Goal: Information Seeking & Learning: Compare options

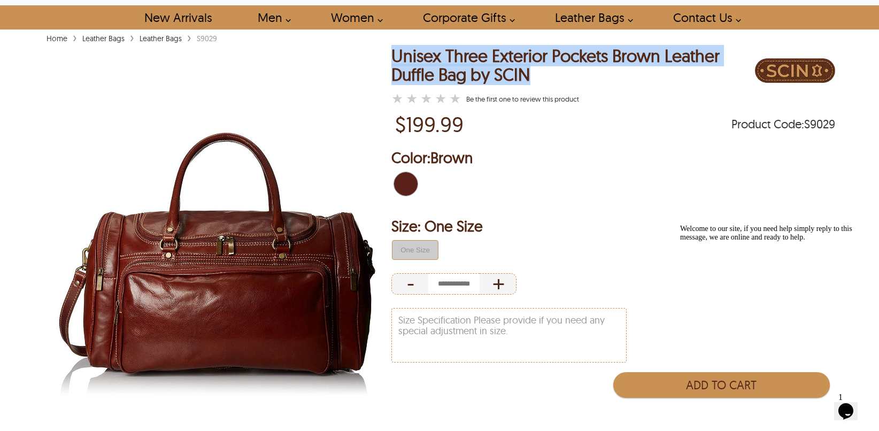
drag, startPoint x: 531, startPoint y: 75, endPoint x: 367, endPoint y: 60, distance: 164.3
click at [367, 60] on div "Unisex Three Exterior Pockets Brown Leather Duffle Bag by SCIN ★ ★ ★ ★ ★ Be the…" at bounding box center [439, 268] width 791 height 444
copy div "Unisex Three Exterior Pockets Brown Leather Duffle Bag by SCIN"
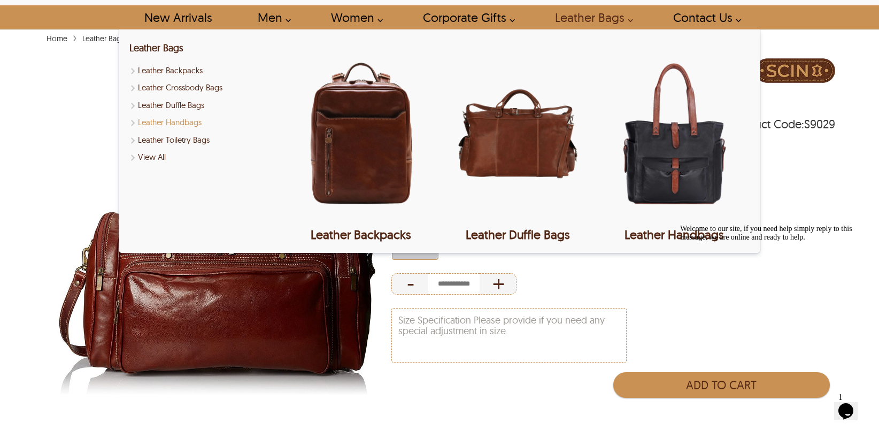
click at [181, 121] on link "Leather Handbags" at bounding box center [204, 123] width 150 height 12
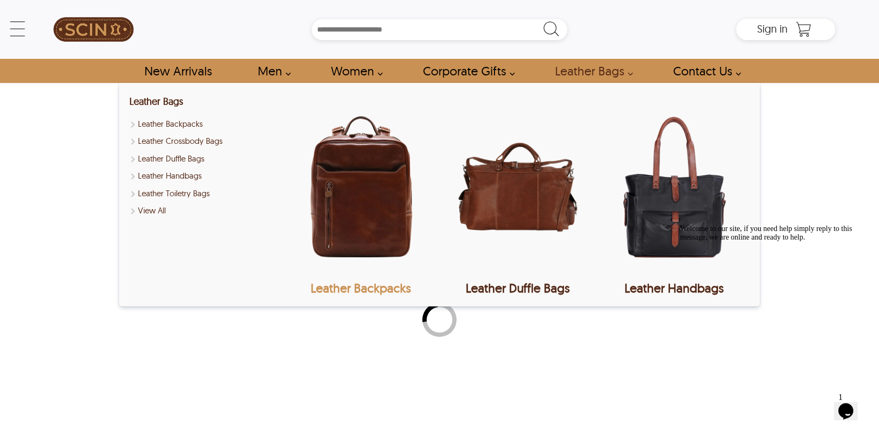
select select "********"
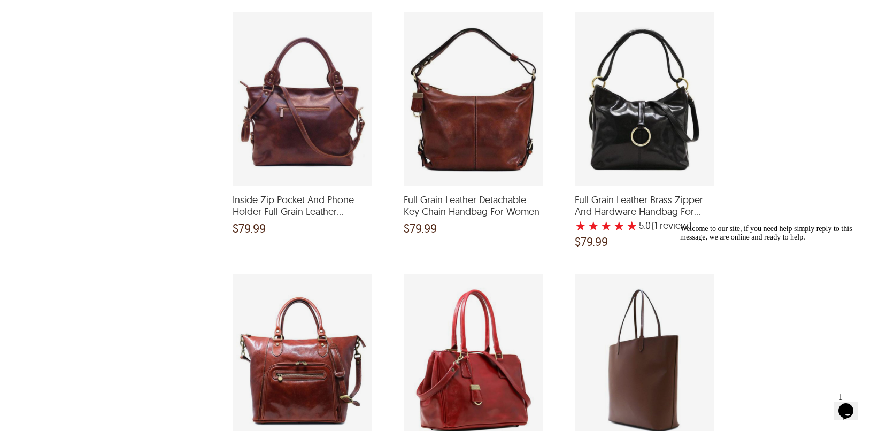
scroll to position [1015, 0]
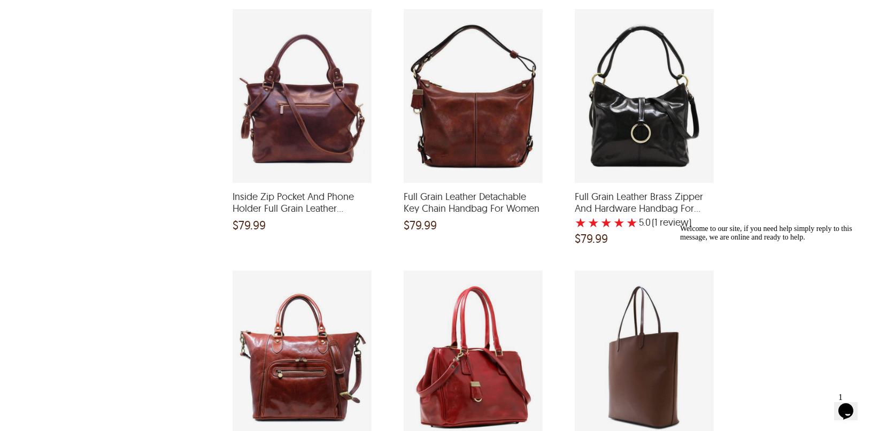
click at [293, 108] on div "Inside Zip Pocket And Phone Holder Full Grain Leather Handbag For Women and a p…" at bounding box center [301, 96] width 139 height 174
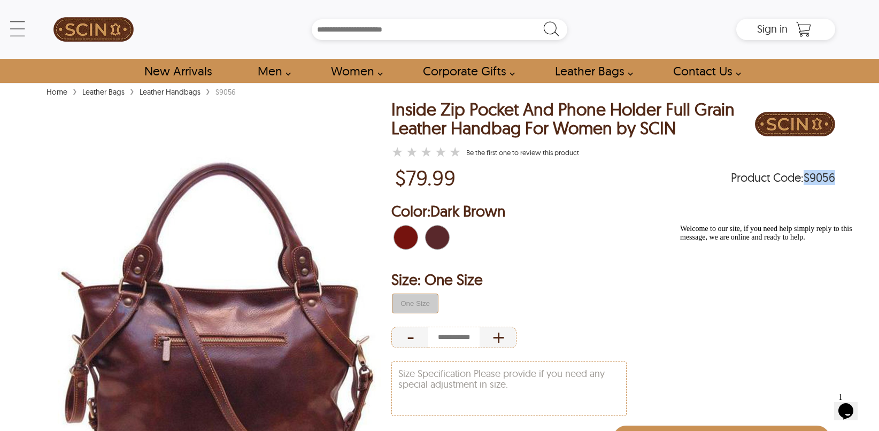
drag, startPoint x: 803, startPoint y: 176, endPoint x: 836, endPoint y: 172, distance: 33.3
copy span "S9056"
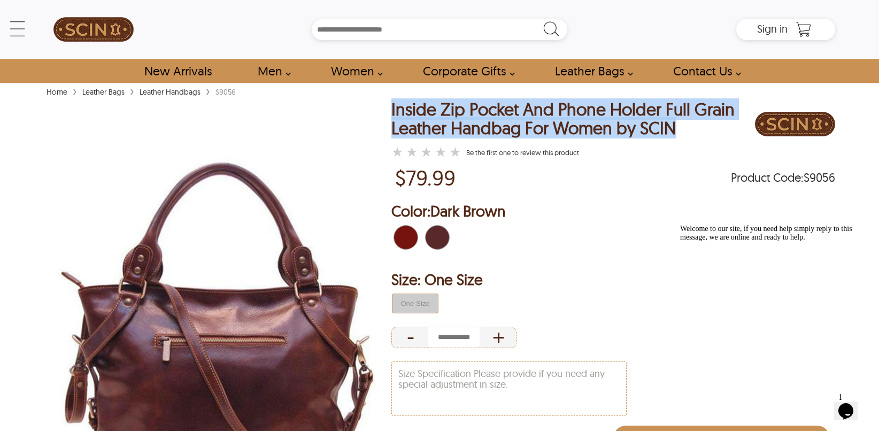
drag, startPoint x: 693, startPoint y: 129, endPoint x: 387, endPoint y: 113, distance: 306.1
click at [387, 113] on div "Inside Zip Pocket And Phone Holder Full Grain Leather Handbag For Women by SCIN…" at bounding box center [439, 322] width 791 height 444
copy div "Inside Zip Pocket And Phone Holder Full Grain Leather Handbag For Women by SCIN"
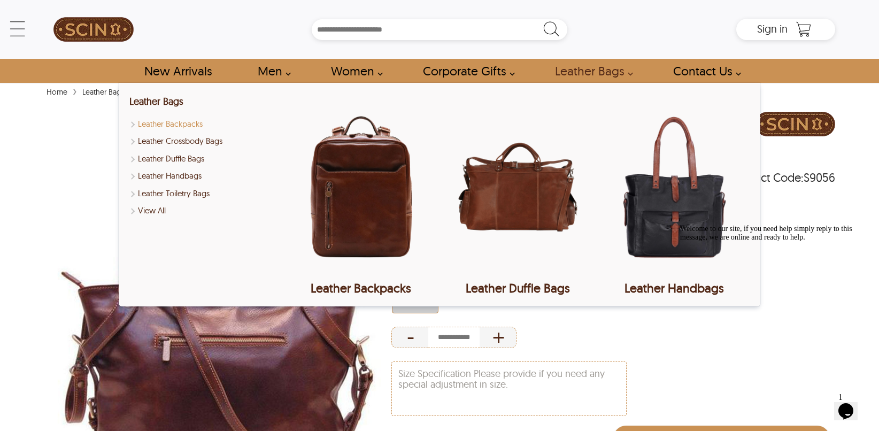
click at [175, 125] on link "Leather Backpacks" at bounding box center [204, 124] width 150 height 12
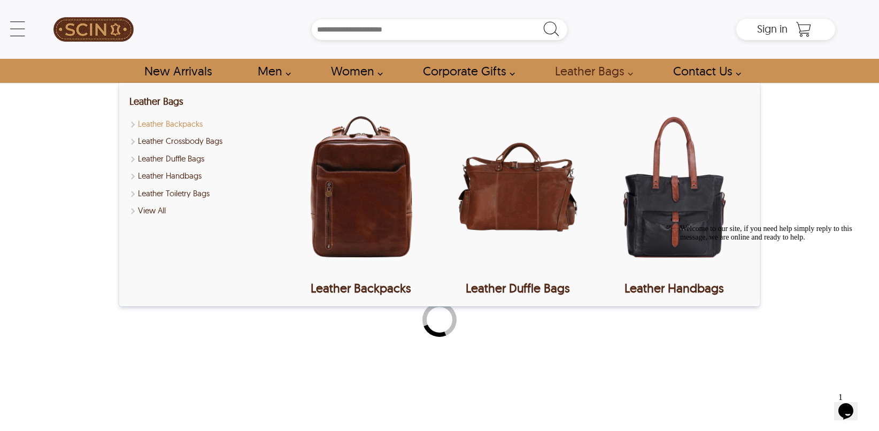
select select "********"
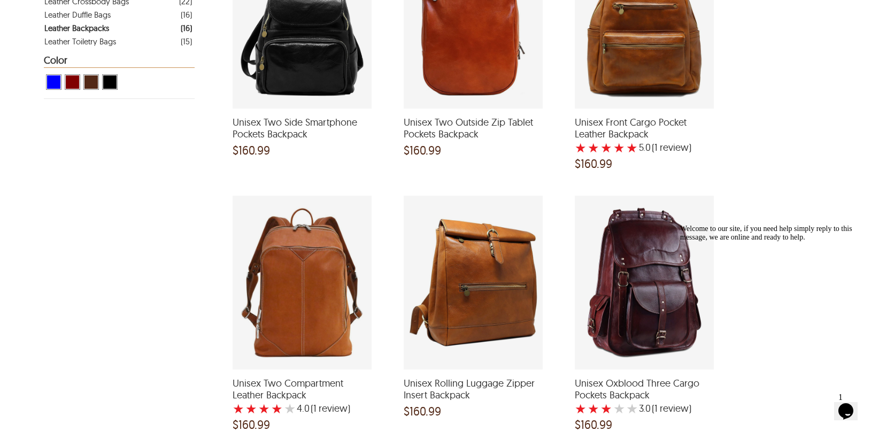
click at [336, 291] on div "Unisex Two Compartment Leather Backpack with a 4 Star Rating 1 Product Review a…" at bounding box center [301, 283] width 139 height 174
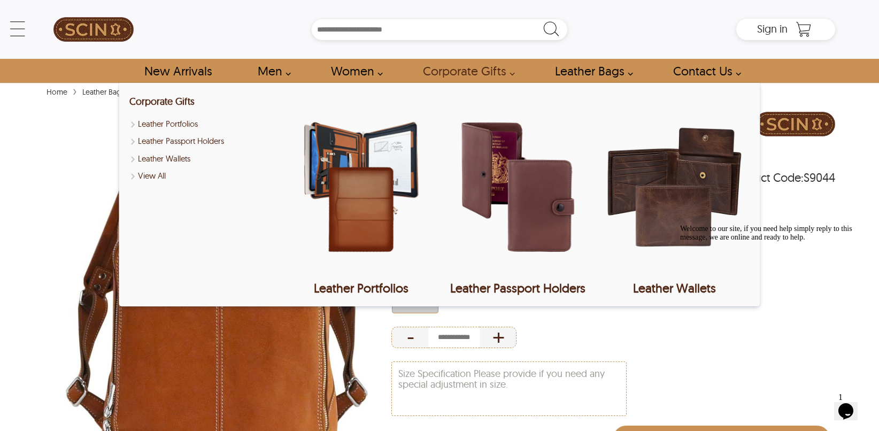
click at [807, 174] on span "Product Code : S9044" at bounding box center [783, 177] width 104 height 11
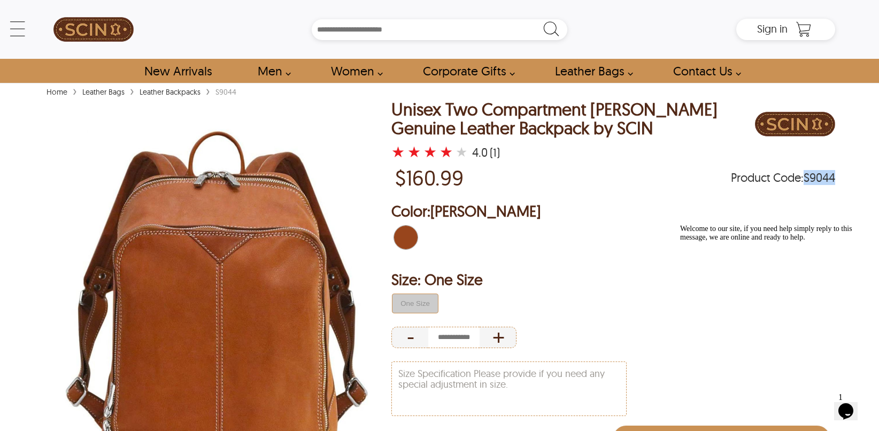
copy span "S9044"
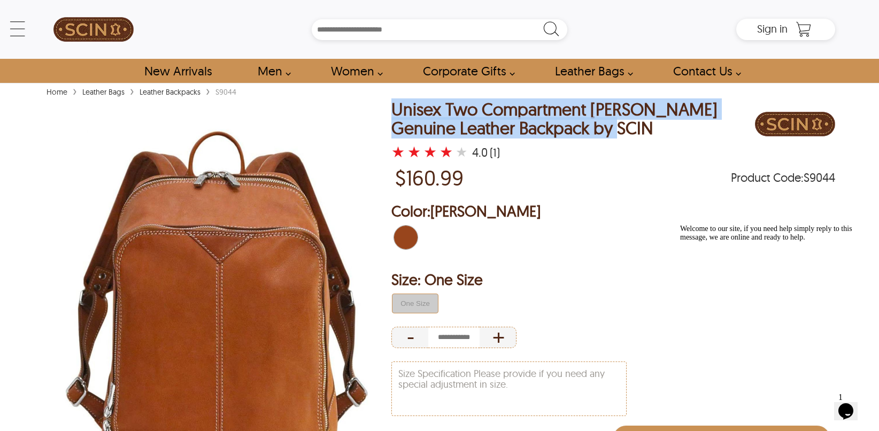
copy div "Unisex Two Compartment [PERSON_NAME] Genuine Leather Backpack by SCIN"
drag, startPoint x: 596, startPoint y: 128, endPoint x: 377, endPoint y: 102, distance: 220.8
click at [377, 102] on div "Unisex Two Compartment [PERSON_NAME] Genuine Leather Backpack by SCIN ★ ★ ★ ★ ★…" at bounding box center [439, 322] width 791 height 444
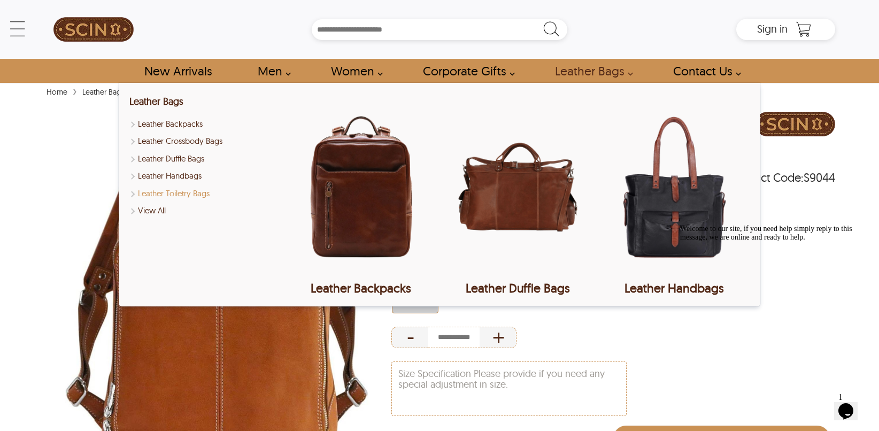
click at [187, 192] on link "Leather Toiletry Bags" at bounding box center [204, 194] width 150 height 12
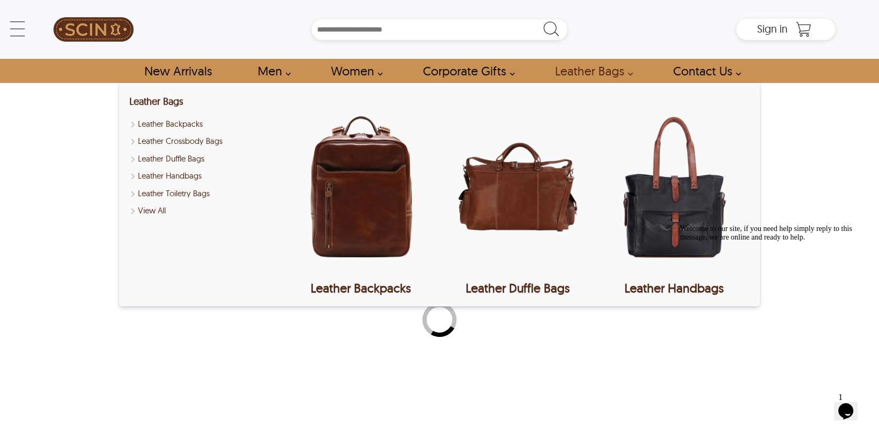
select select "********"
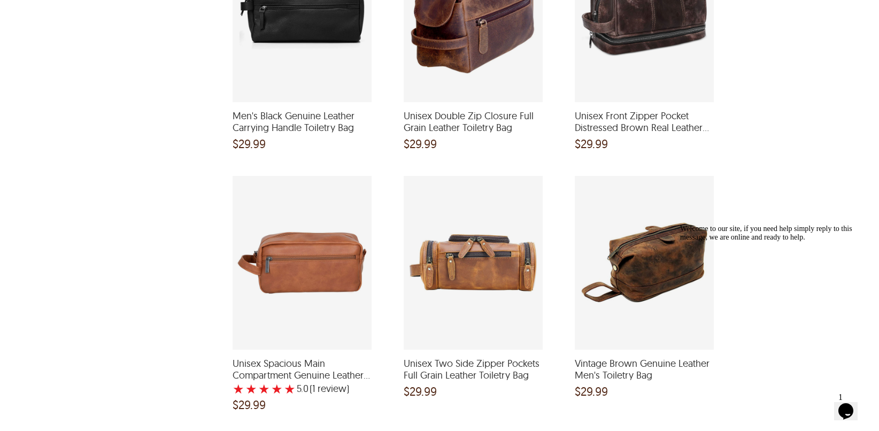
click at [601, 269] on div "Vintage Brown Genuine Leather Men's Toiletry Bag and a price of $29.99" at bounding box center [644, 263] width 139 height 174
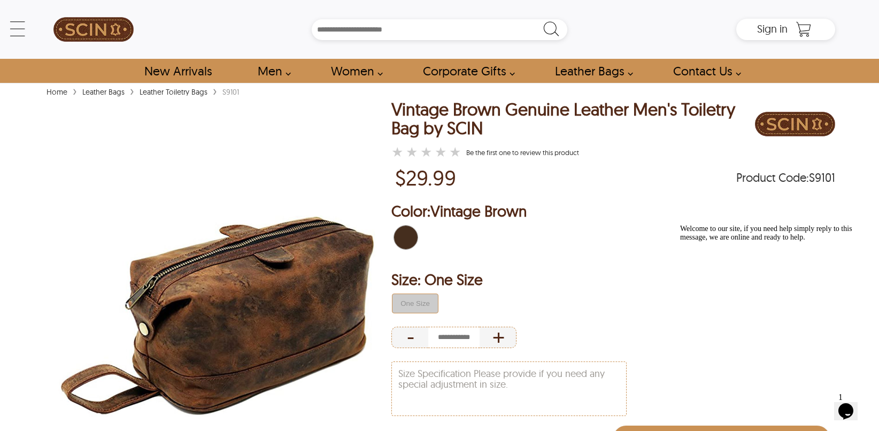
click at [824, 177] on span "Product Code : S9101" at bounding box center [785, 177] width 99 height 11
copy span "S9101"
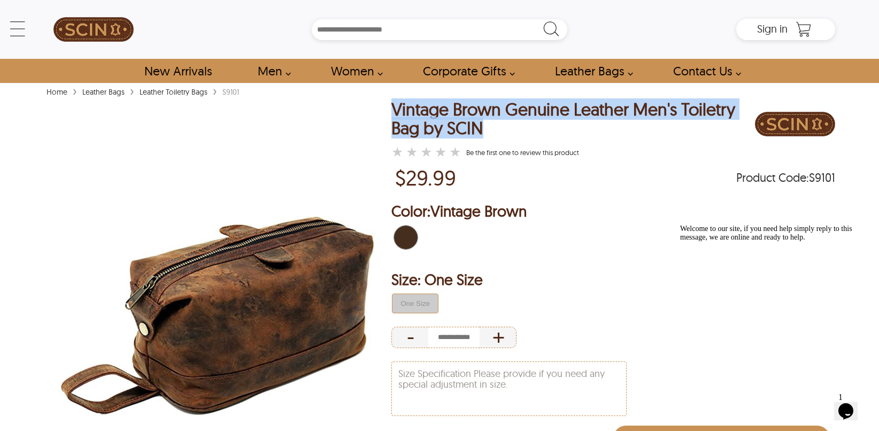
drag, startPoint x: 474, startPoint y: 131, endPoint x: 391, endPoint y: 109, distance: 86.2
click at [391, 109] on div "Vintage Brown Genuine Leather Men's Toiletry Bag by SCIN ★ ★ ★ ★ ★ Be the first…" at bounding box center [439, 322] width 791 height 444
copy div "Vintage Brown Genuine Leather Men's Toiletry Bag by SCIN"
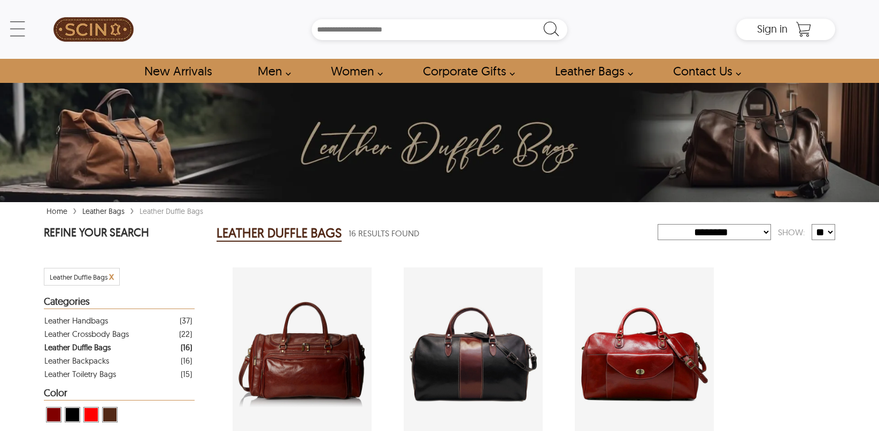
select select "********"
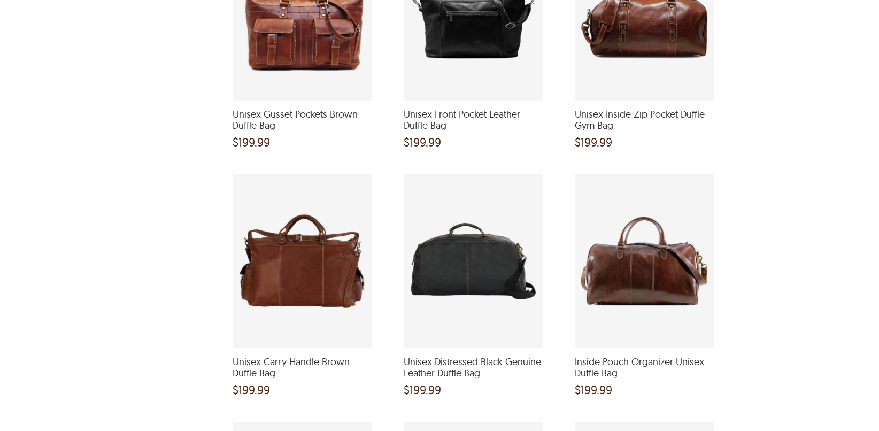
click at [482, 276] on div "Unisex Distressed Black Genuine Leather Duffle Bag and a price of $199.99" at bounding box center [473, 261] width 139 height 174
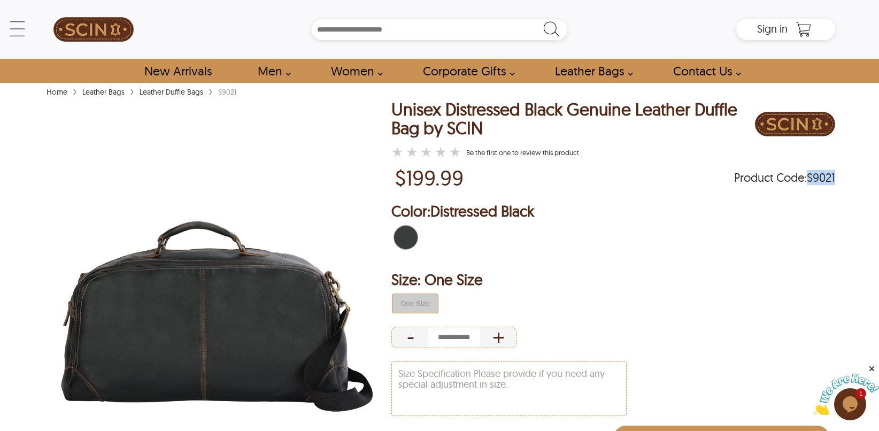
drag, startPoint x: 830, startPoint y: 174, endPoint x: 842, endPoint y: 174, distance: 12.3
copy span "S9021"
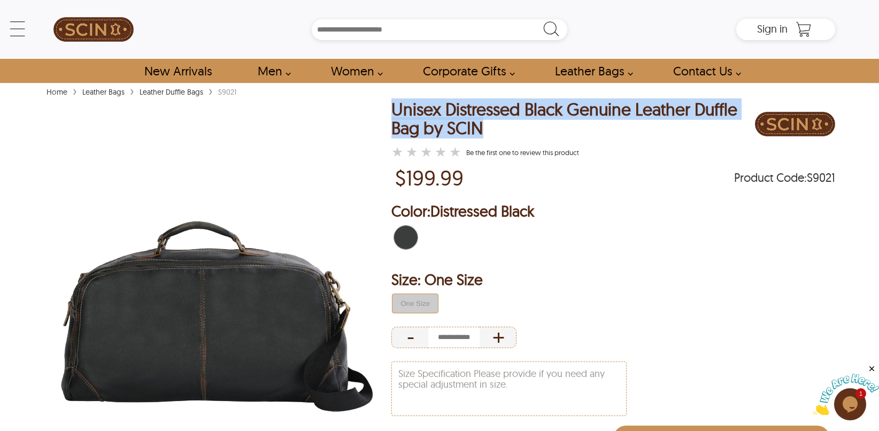
copy div "Unisex Distressed Black Genuine Leather Duffle Bag by SCIN"
drag, startPoint x: 501, startPoint y: 127, endPoint x: 392, endPoint y: 112, distance: 110.0
click at [392, 112] on div "Unisex Distressed Black Genuine Leather Duffle Bag by SCIN" at bounding box center [572, 118] width 363 height 37
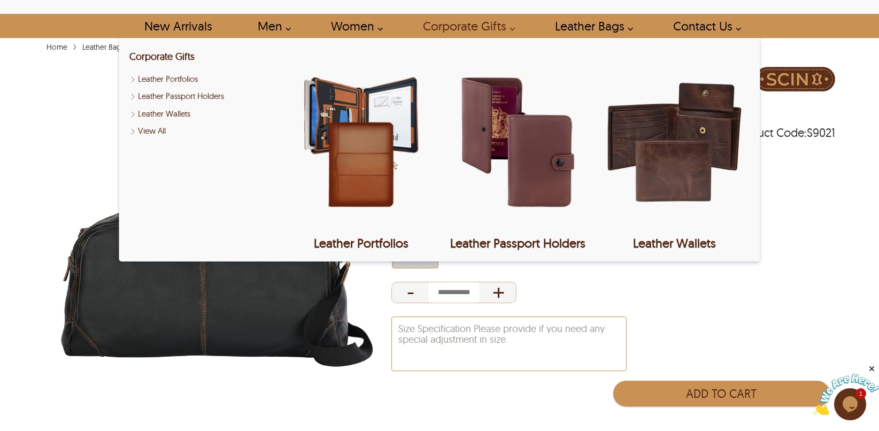
scroll to position [107, 0]
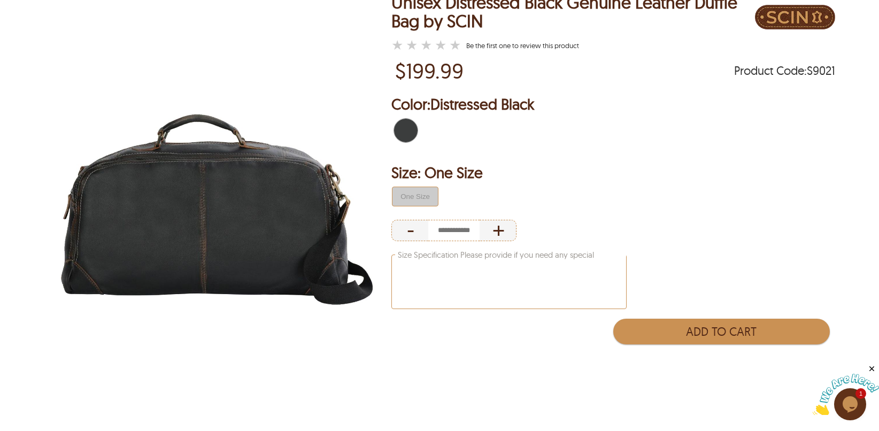
click at [501, 276] on textarea "Size Specification Please provide if you need any special adjustment in size." at bounding box center [509, 281] width 234 height 53
click at [652, 211] on div "Size: One Size One Size - +" at bounding box center [613, 202] width 444 height 81
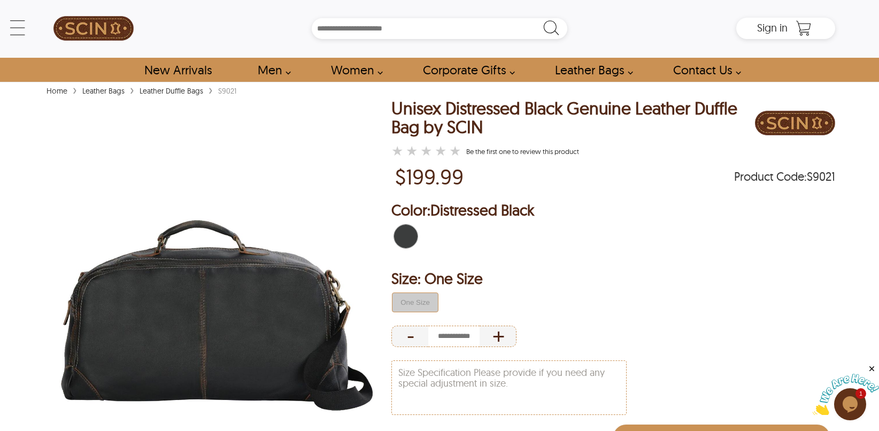
scroll to position [0, 0]
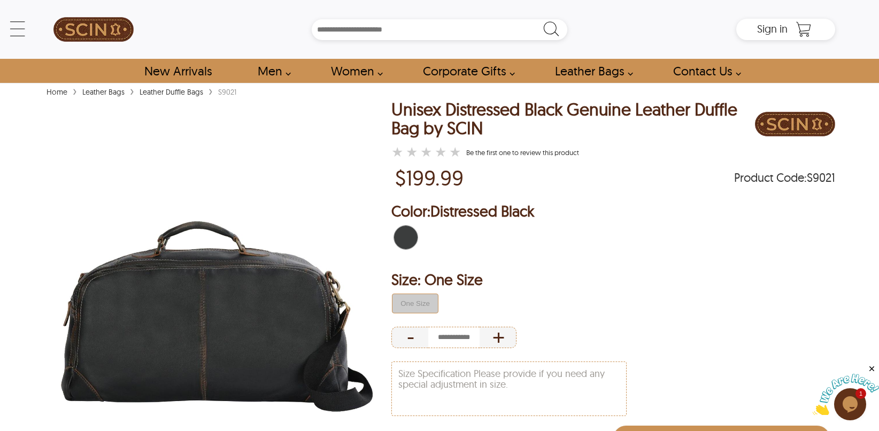
click at [823, 178] on span "Product Code : S9021" at bounding box center [784, 177] width 101 height 11
copy span "S9021"
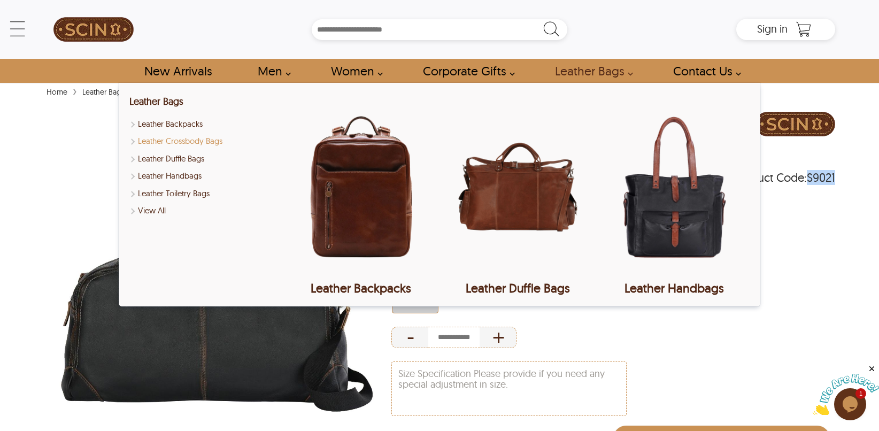
click at [176, 138] on link "Leather Crossbody Bags" at bounding box center [204, 141] width 150 height 12
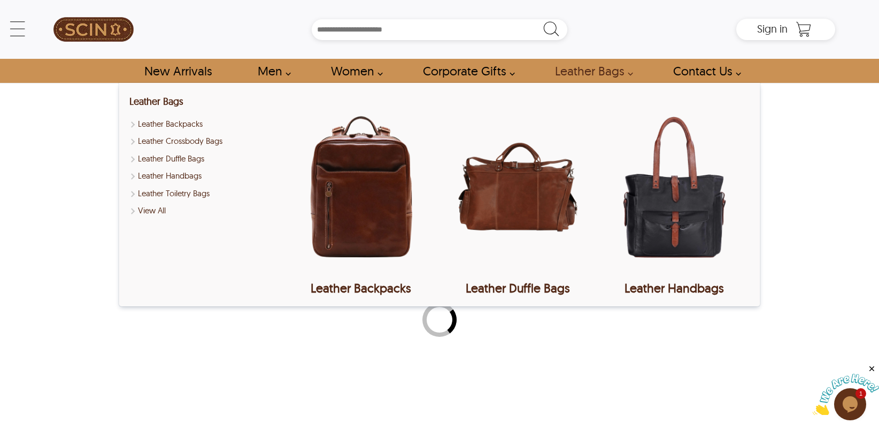
select select "********"
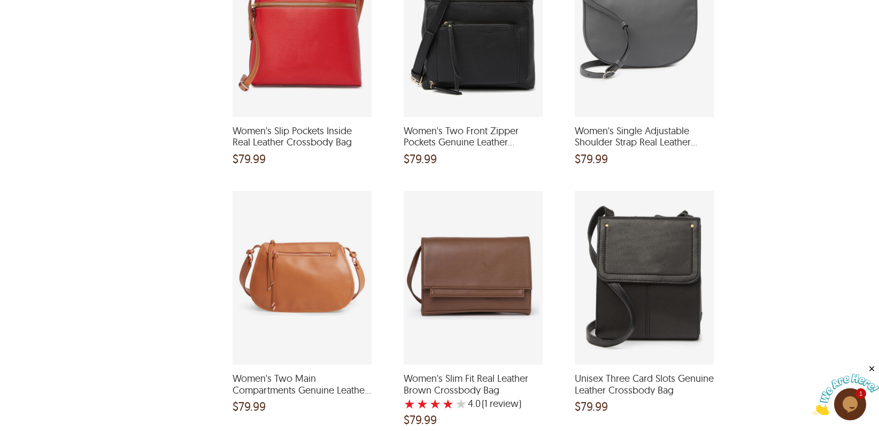
scroll to position [1603, 0]
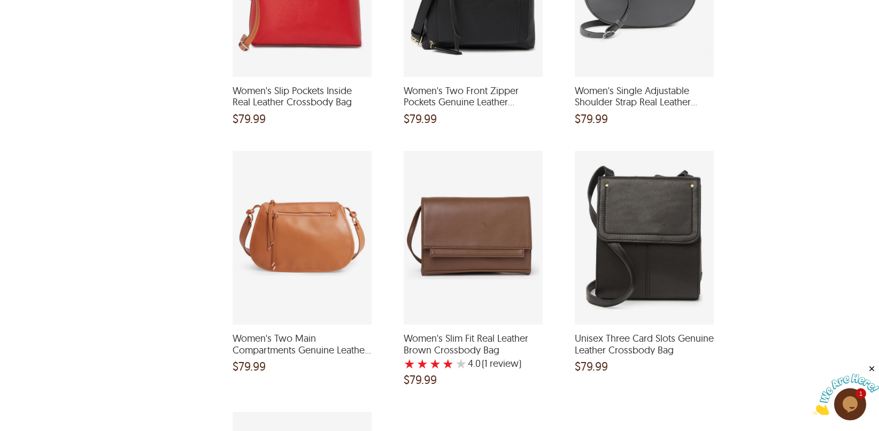
click at [462, 234] on div "Women's Slim Fit Real Leather Brown Crossbody Bag with a 4 Star Rating 1 Produc…" at bounding box center [473, 238] width 139 height 174
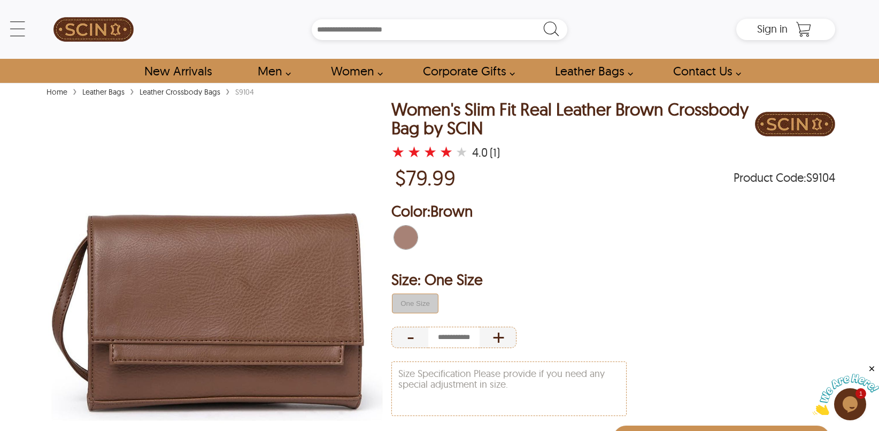
click at [825, 183] on span "Product Code : S9104" at bounding box center [784, 177] width 102 height 11
copy span "S9104"
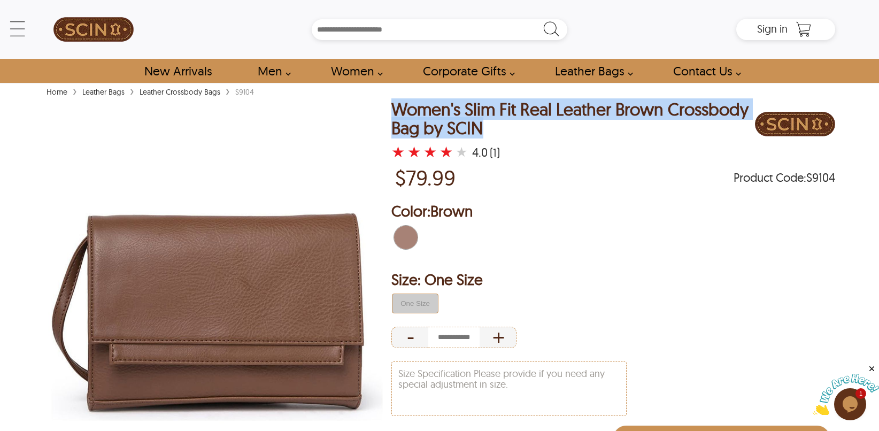
drag, startPoint x: 507, startPoint y: 129, endPoint x: 381, endPoint y: 108, distance: 128.3
click at [381, 108] on div "Women's Slim Fit Real Leather Brown Crossbody Bag by SCIN ★ ★ ★ ★ ★ 4.0 (1) $79…" at bounding box center [439, 322] width 791 height 444
copy div "Women's Slim Fit Real Leather Brown Crossbody Bag by SCIN"
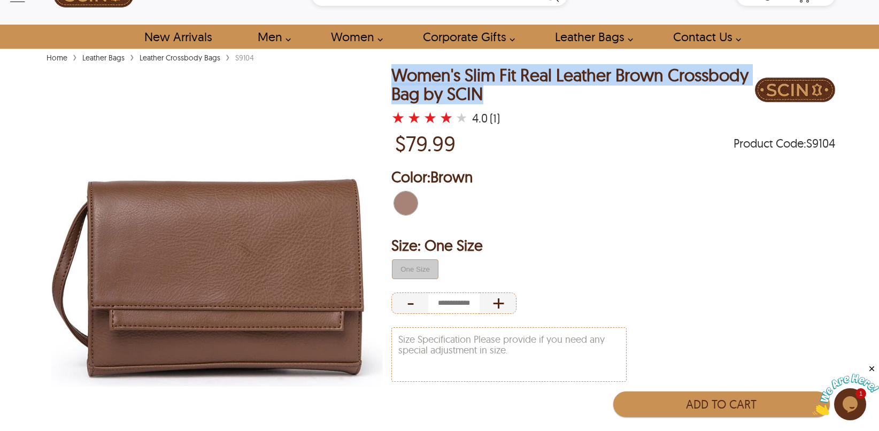
scroll to position [53, 0]
